Goal: Book appointment/travel/reservation

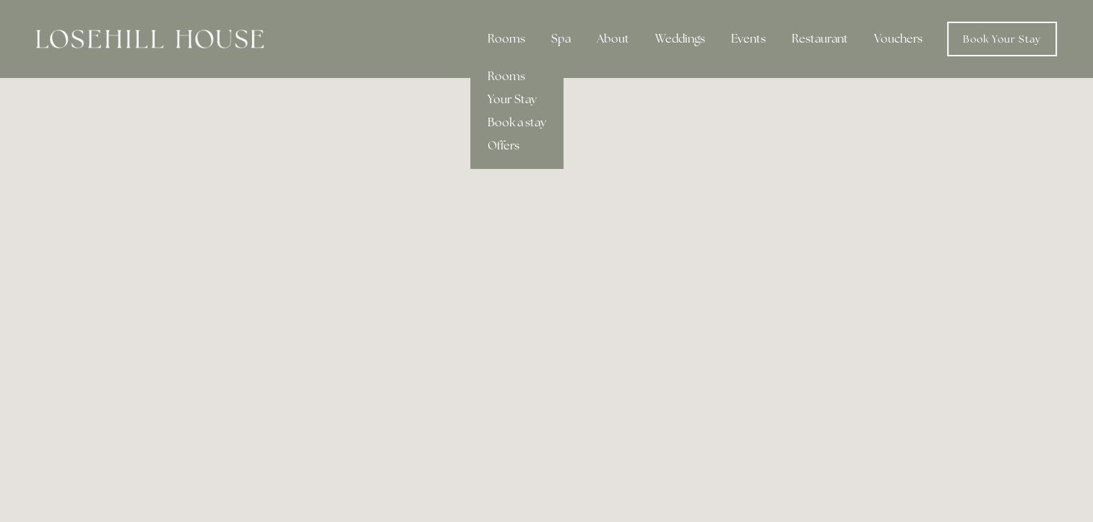
click at [494, 108] on link "Your Stay" at bounding box center [516, 99] width 93 height 23
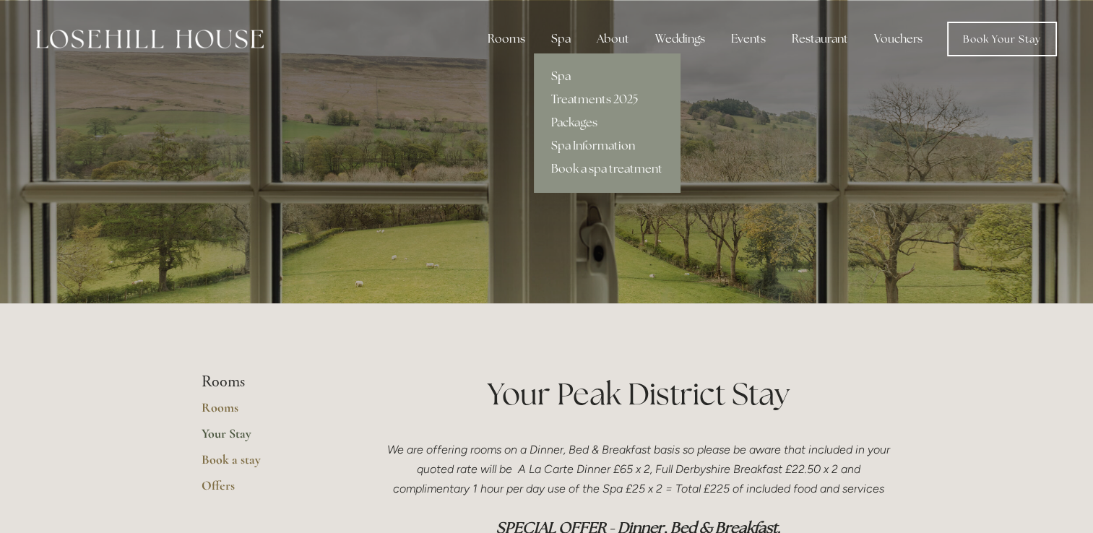
click at [561, 77] on link "Spa" at bounding box center [607, 76] width 146 height 23
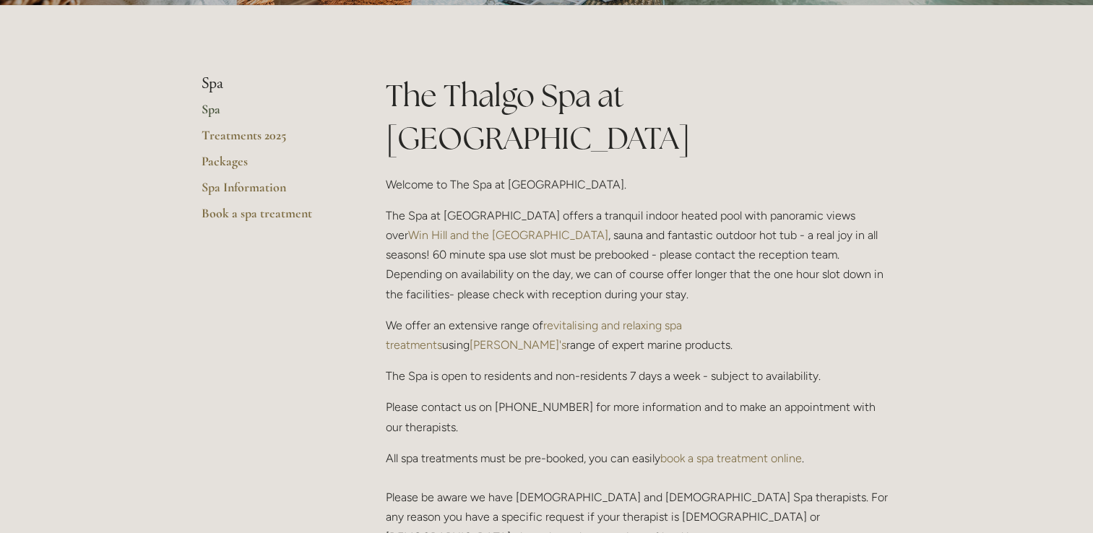
scroll to position [318, 0]
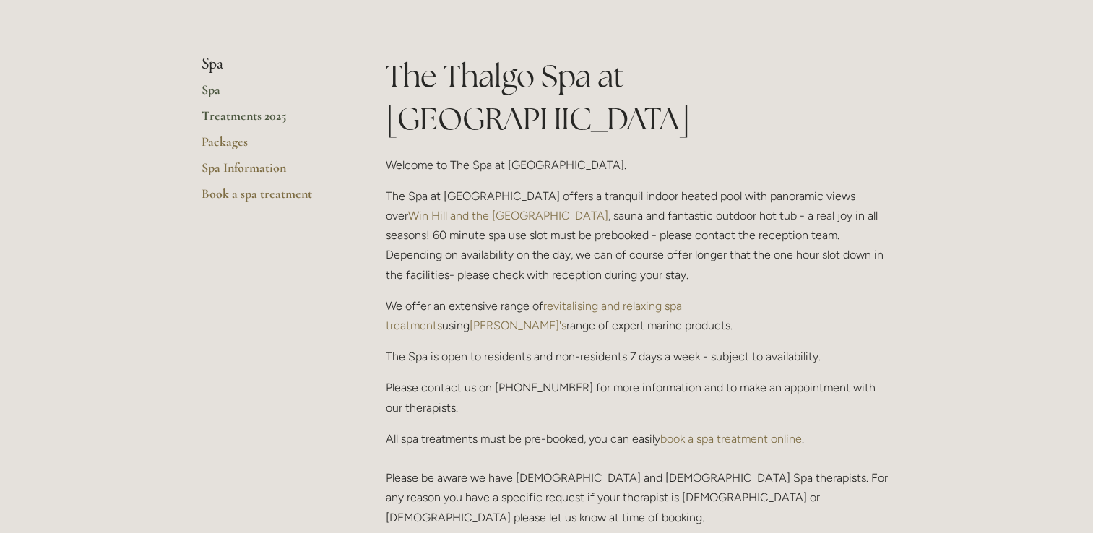
click at [254, 113] on link "Treatments 2025" at bounding box center [271, 121] width 138 height 26
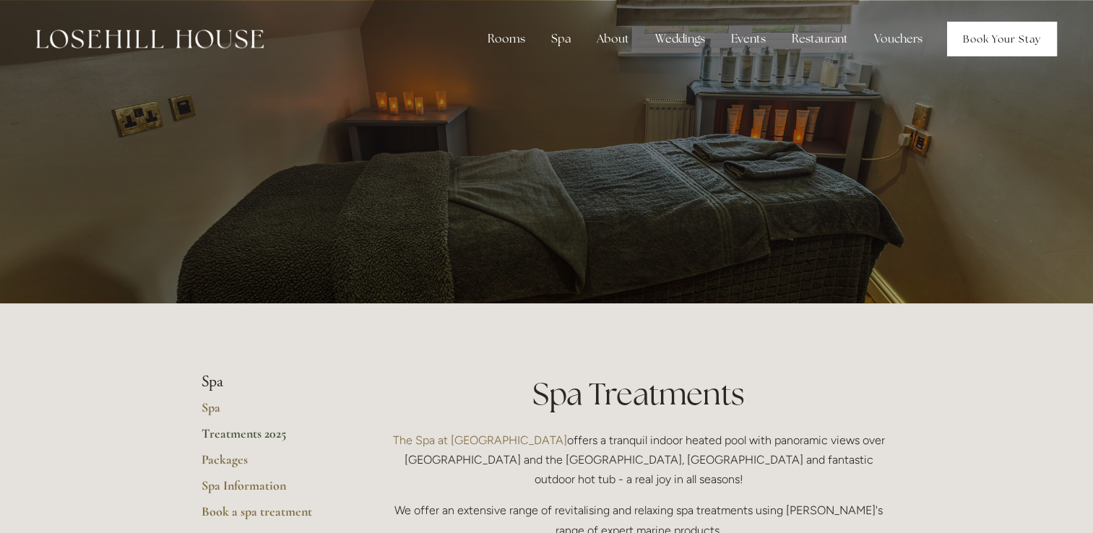
click at [988, 30] on link "Book Your Stay" at bounding box center [1002, 39] width 110 height 35
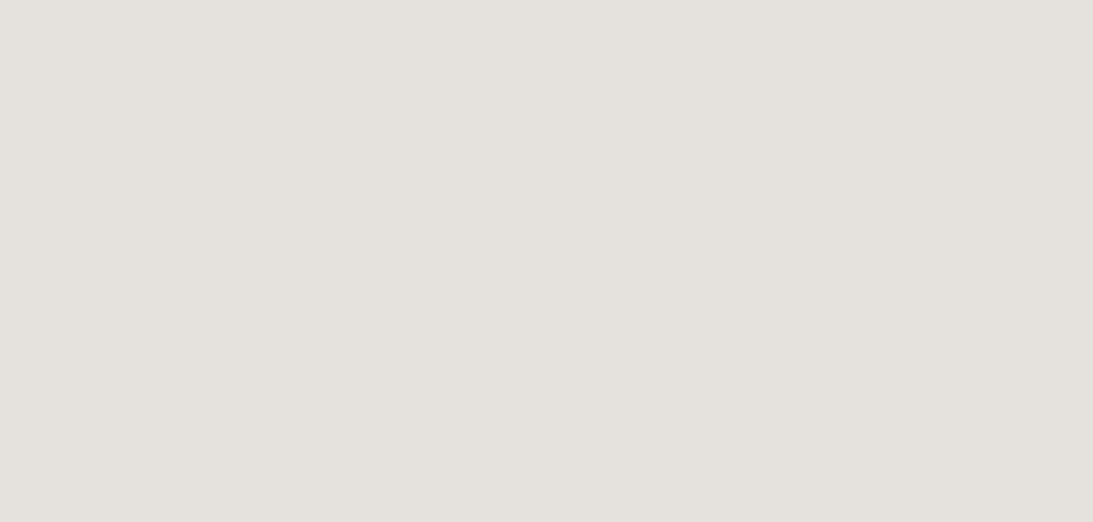
scroll to position [953, 0]
